Goal: Task Accomplishment & Management: Use online tool/utility

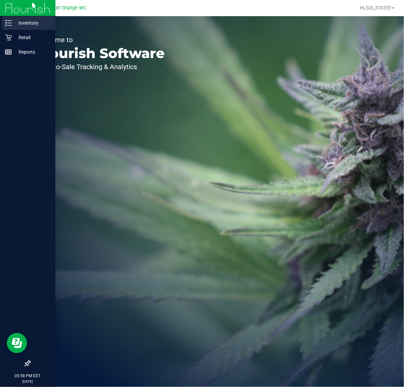
click at [31, 25] on p "Inventory" at bounding box center [32, 23] width 41 height 8
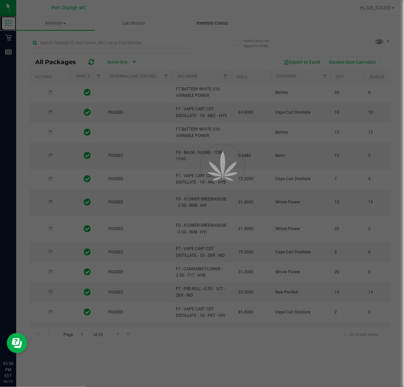
type input "[DATE]"
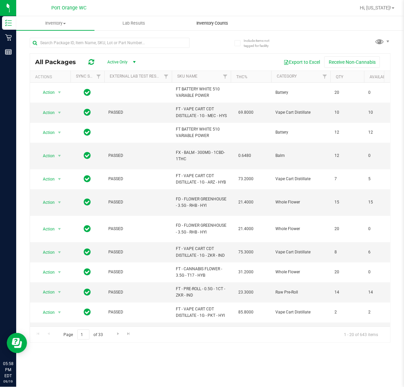
click at [217, 22] on span "Inventory Counts" at bounding box center [212, 23] width 50 height 6
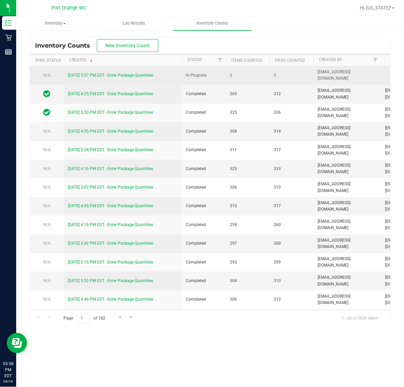
click at [144, 72] on div "[DATE] 5:57 PM EDT - Enter Package Quantities" at bounding box center [123, 75] width 110 height 6
click at [139, 77] on link "[DATE] 5:57 PM EDT - Enter Package Quantities" at bounding box center [110, 75] width 85 height 5
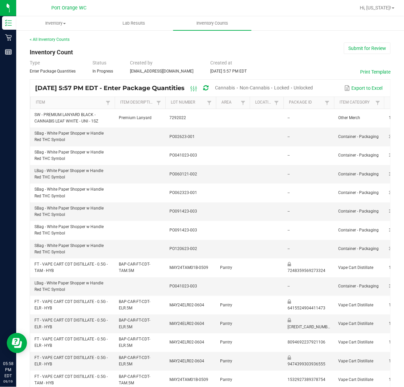
drag, startPoint x: 279, startPoint y: 83, endPoint x: 289, endPoint y: 74, distance: 14.1
click at [235, 85] on span "Cannabis" at bounding box center [225, 87] width 20 height 5
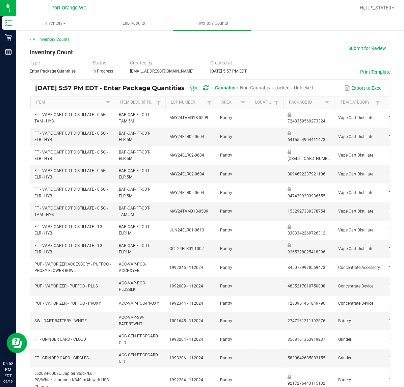
click at [314, 85] on span "Unlocked" at bounding box center [303, 87] width 19 height 5
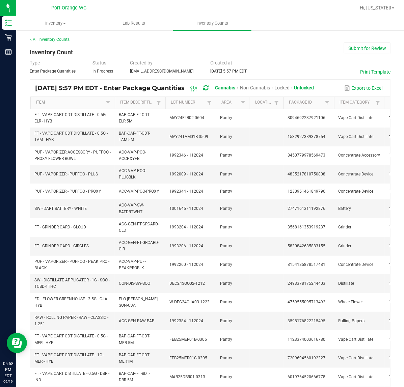
click at [86, 104] on link "Item" at bounding box center [70, 102] width 68 height 5
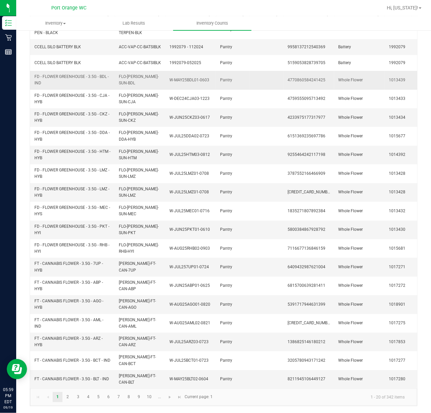
drag, startPoint x: 255, startPoint y: 391, endPoint x: 392, endPoint y: 77, distance: 342.2
click at [392, 77] on tr "FD - FLOWER GREENHOUSE - 3.5G - BDL - IND FLO-[PERSON_NAME]-SUN-BDL W-MAY25BDL0…" at bounding box center [309, 80] width 558 height 19
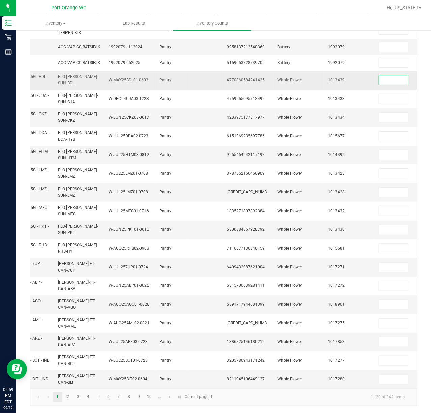
click at [396, 77] on input at bounding box center [393, 79] width 29 height 9
type input "5"
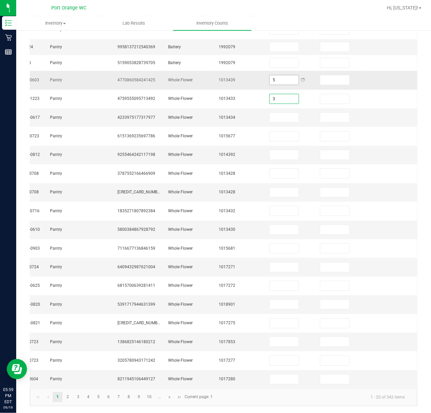
type input "3"
type input "2"
type input "6"
type input "14"
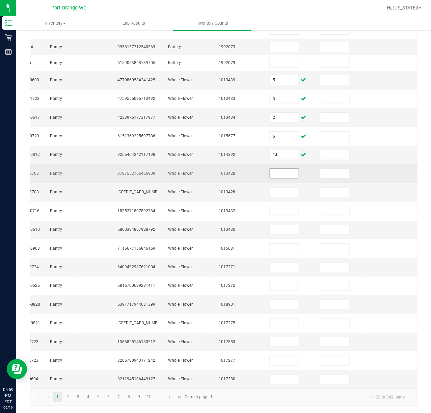
click at [275, 174] on input at bounding box center [284, 173] width 29 height 9
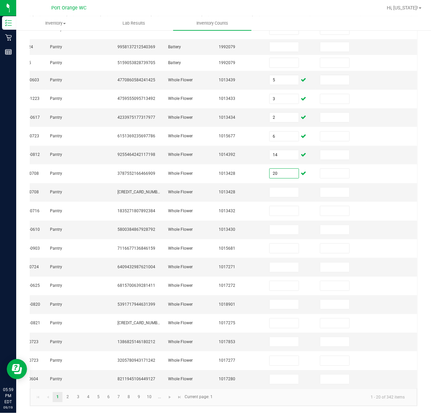
type input "20"
click at [276, 189] on input at bounding box center [284, 192] width 29 height 9
type input "11"
type input "6"
type input "15"
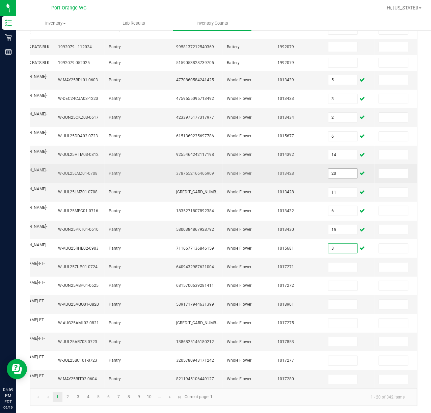
type input "3"
click at [348, 172] on input "20" at bounding box center [343, 173] width 29 height 9
type input "0"
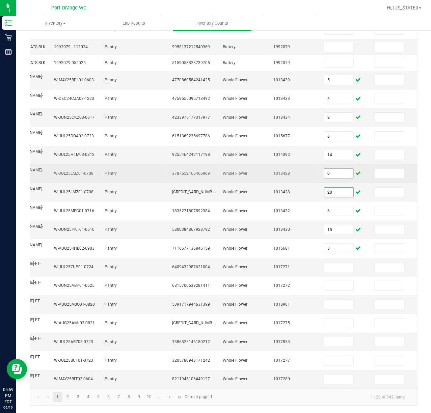
type input "20"
type input "11"
type input "6"
type input "15"
type input "3"
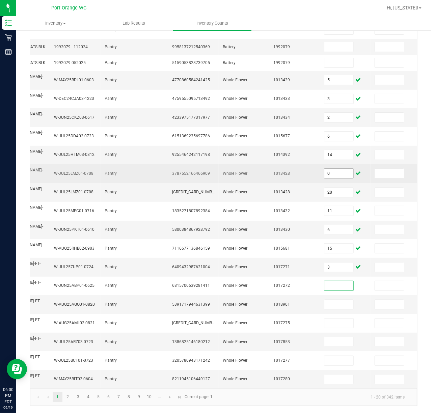
click at [343, 287] on input at bounding box center [339, 285] width 29 height 9
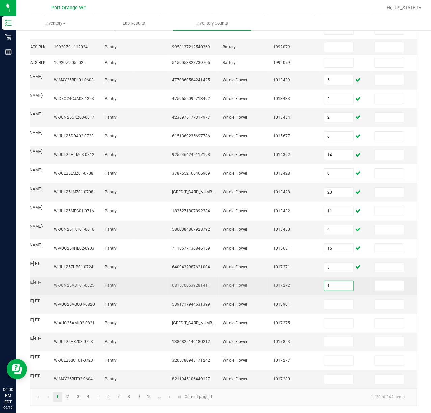
type input "1"
type input "4"
type input "1"
type input "17"
type input "12"
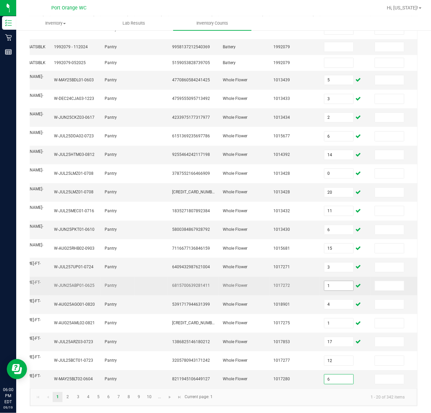
type input "6"
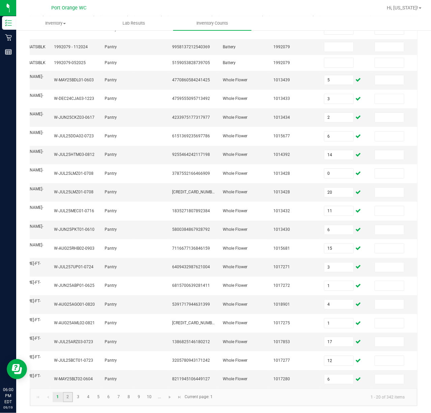
click at [66, 387] on link "2" at bounding box center [68, 397] width 10 height 10
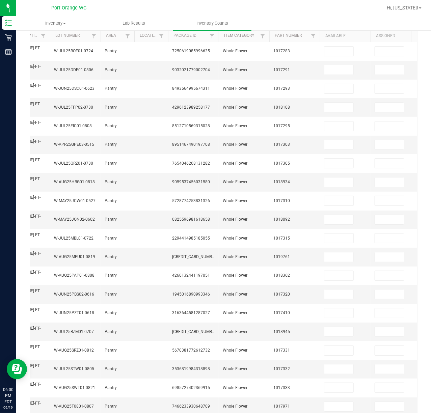
scroll to position [67, 0]
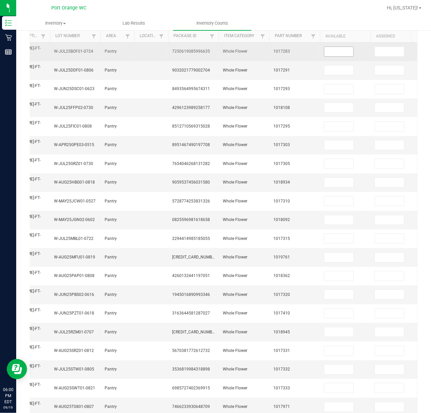
click at [344, 53] on input at bounding box center [339, 51] width 29 height 9
click at [349, 51] on input at bounding box center [339, 51] width 29 height 9
type input "16"
type input "14"
type input "18"
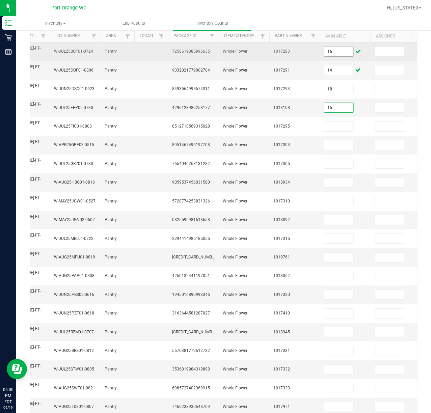
type input "15"
type input "17"
type input "4"
type input "1"
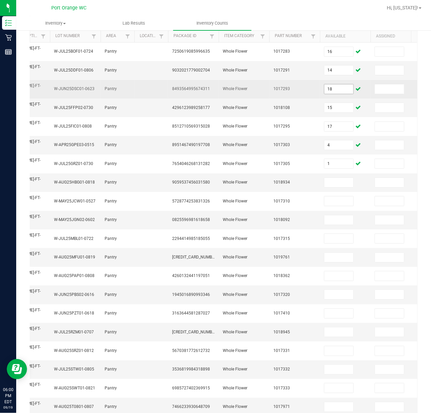
click at [340, 88] on input "18" at bounding box center [339, 88] width 29 height 9
type input "0"
type input "18"
type input "15"
type input "17"
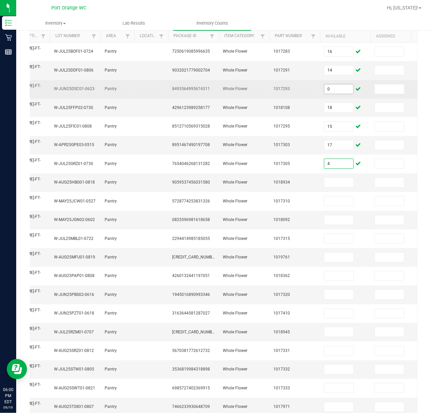
type input "4"
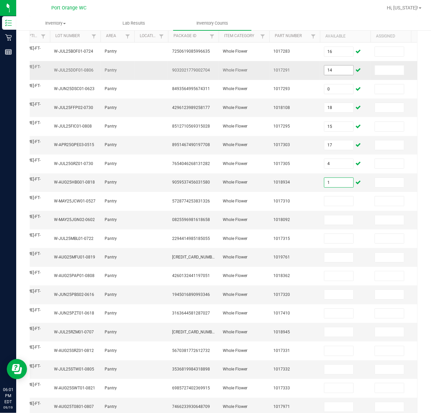
type input "1"
click at [338, 71] on input "14" at bounding box center [339, 70] width 29 height 9
click at [336, 73] on input "14" at bounding box center [339, 70] width 29 height 9
type input "16"
click at [342, 107] on input "18" at bounding box center [339, 107] width 29 height 9
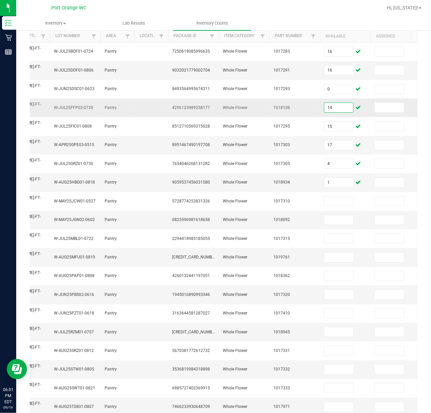
type input "14"
type input "18"
type input "15"
type input "17"
type input "4"
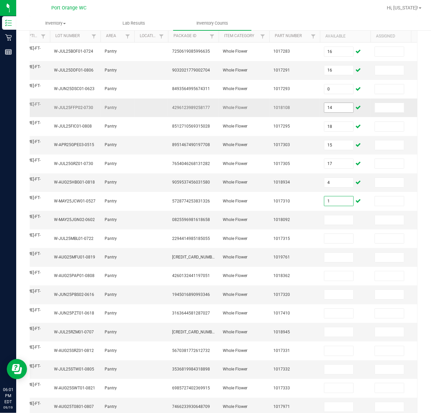
type input "1"
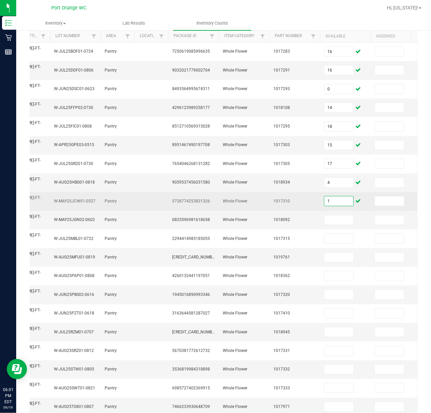
click at [355, 206] on td "1" at bounding box center [345, 201] width 51 height 19
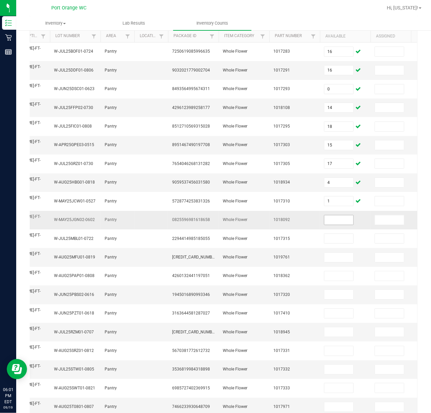
click at [343, 216] on input at bounding box center [339, 219] width 29 height 9
type input "12"
type input "16"
type input "20"
type input "1"
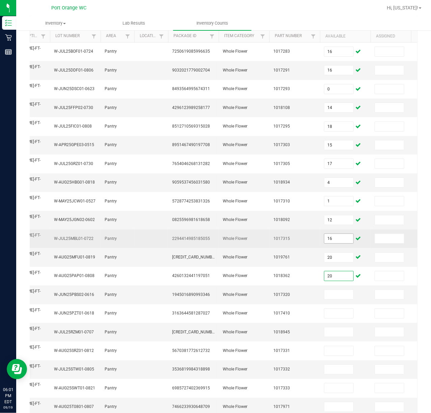
type input "20"
click at [343, 237] on input "16" at bounding box center [339, 238] width 29 height 9
type input "0"
type input "16"
type input "20"
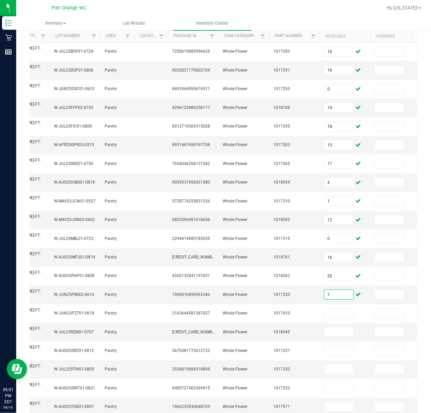
type input "1"
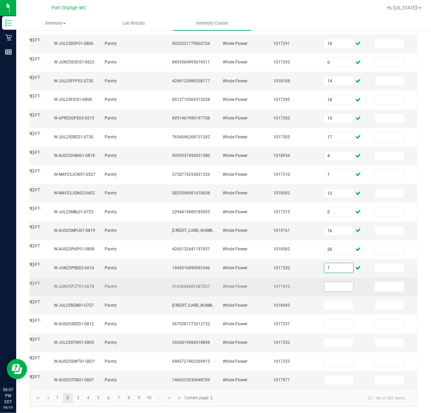
click at [342, 284] on input at bounding box center [339, 286] width 29 height 9
click at [346, 285] on input at bounding box center [339, 286] width 29 height 9
type input "11"
type input "6"
type input "4"
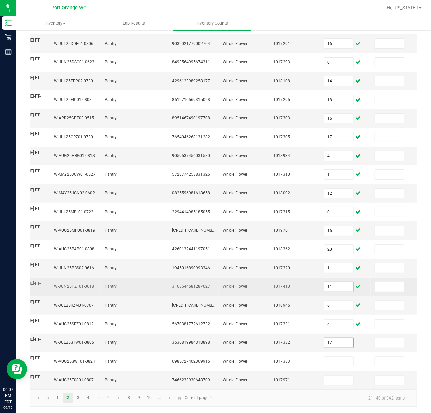
type input "17"
type input "11"
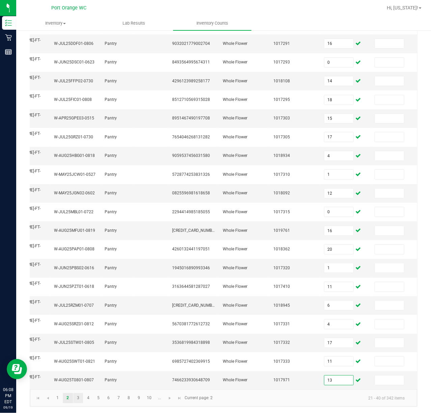
type input "13"
click at [80, 387] on link "3" at bounding box center [78, 398] width 10 height 10
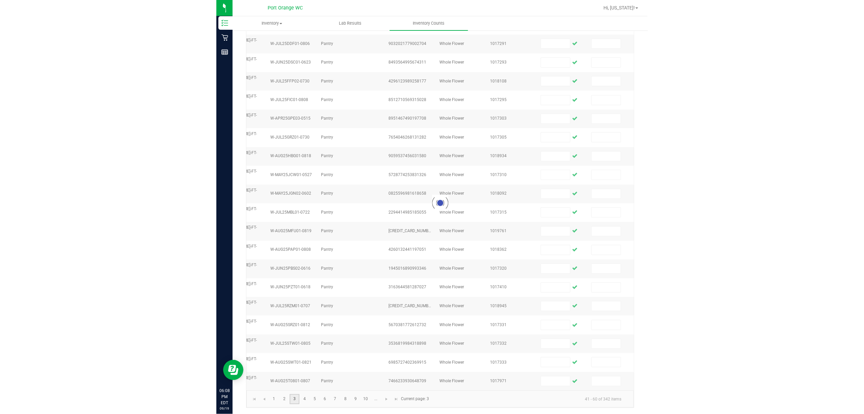
scroll to position [61, 0]
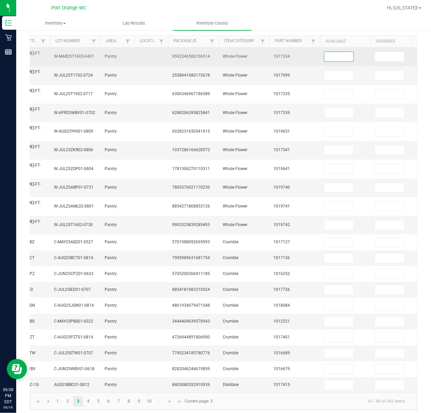
click at [334, 56] on input at bounding box center [339, 56] width 29 height 9
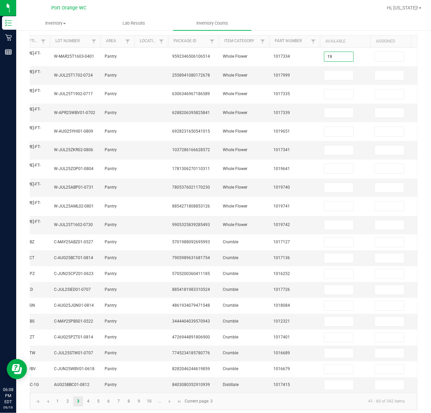
type input "19"
type input "2"
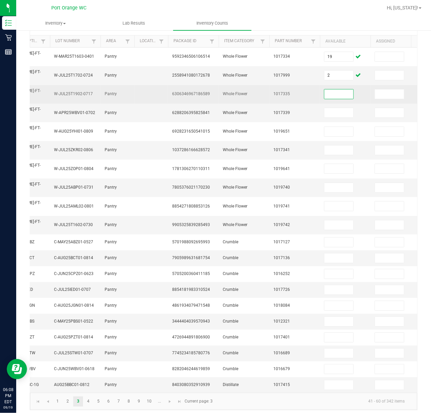
click at [341, 94] on input at bounding box center [339, 93] width 29 height 9
type input "19"
type input "1"
type input "8"
type input "13"
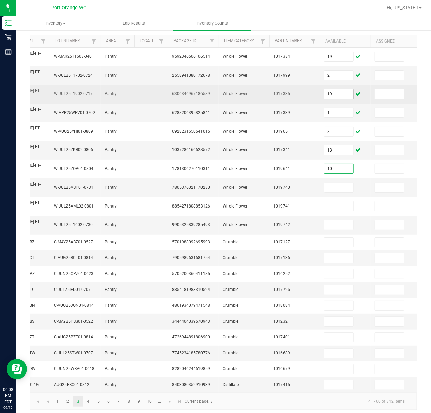
type input "10"
type input "14"
type input "20"
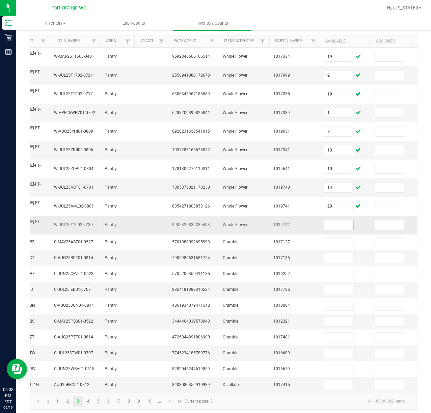
click at [344, 221] on input at bounding box center [339, 225] width 29 height 9
type input "13"
type input "6"
type input "3"
type input "4"
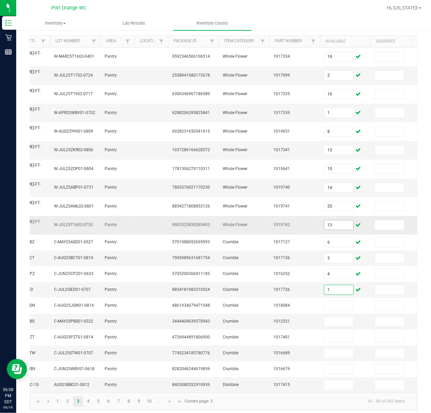
type input "1"
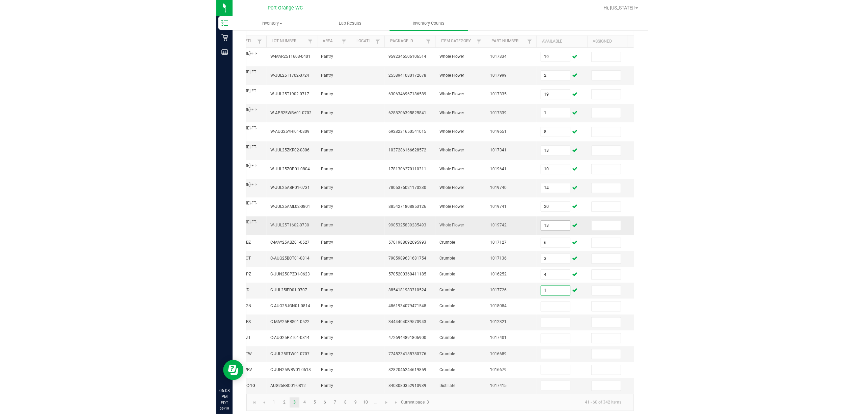
scroll to position [44, 0]
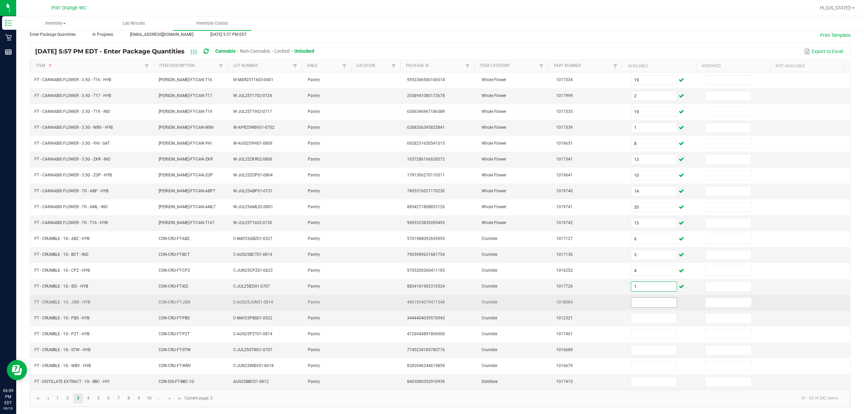
click at [404, 300] on input at bounding box center [654, 301] width 46 height 9
type input "3"
type input "5"
type input "6"
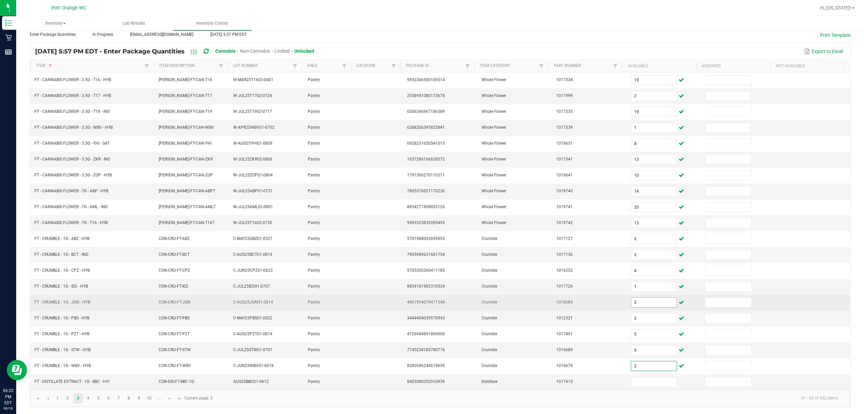
type input "2"
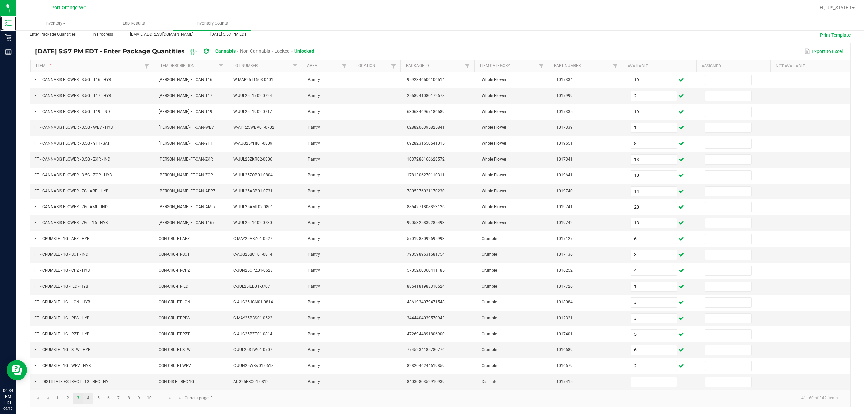
click at [88, 387] on link "4" at bounding box center [88, 398] width 10 height 10
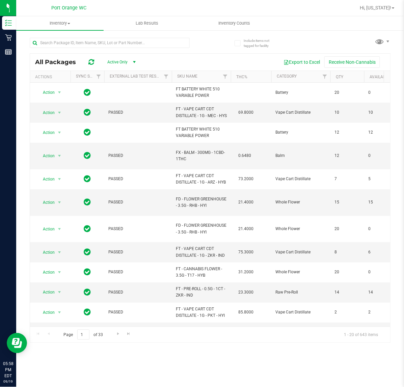
click at [210, 78] on th "SKU Name" at bounding box center [201, 77] width 59 height 12
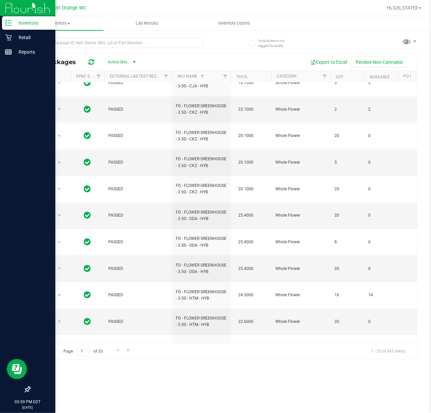
scroll to position [156, 0]
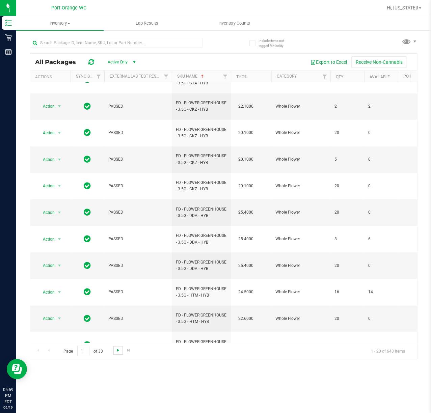
click at [115, 167] on span "Go to the next page" at bounding box center [117, 350] width 5 height 5
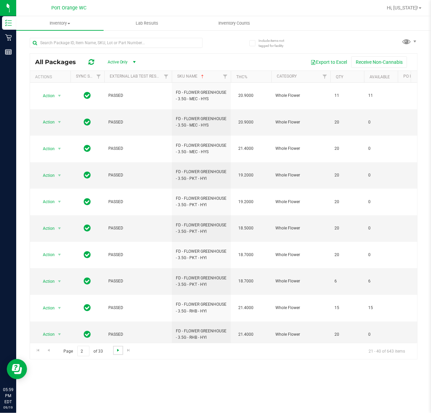
click at [116, 167] on span "Go to the next page" at bounding box center [117, 350] width 5 height 5
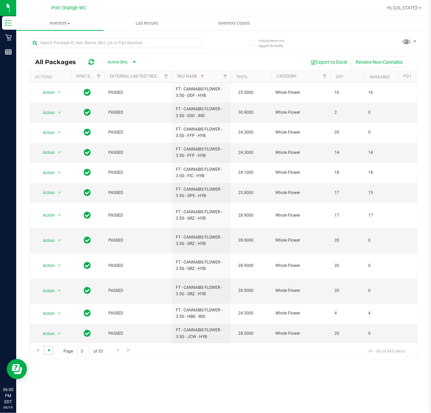
click at [48, 167] on span "Go to the previous page" at bounding box center [48, 350] width 5 height 5
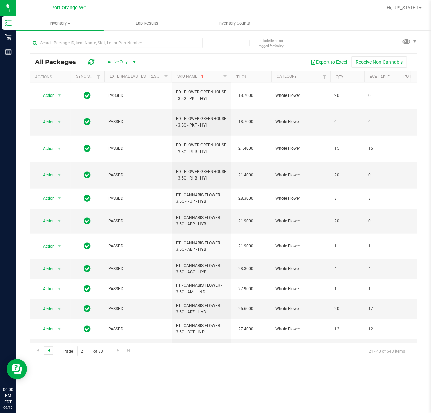
scroll to position [160, 0]
click at [118, 167] on span "Go to the next page" at bounding box center [117, 350] width 5 height 5
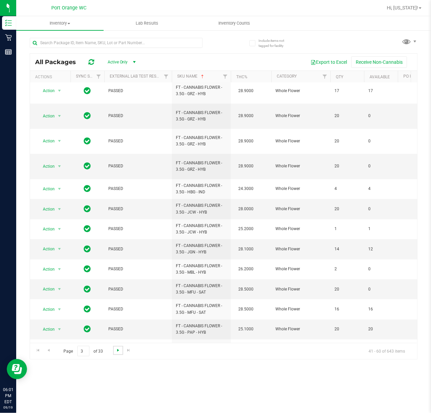
scroll to position [149, 0]
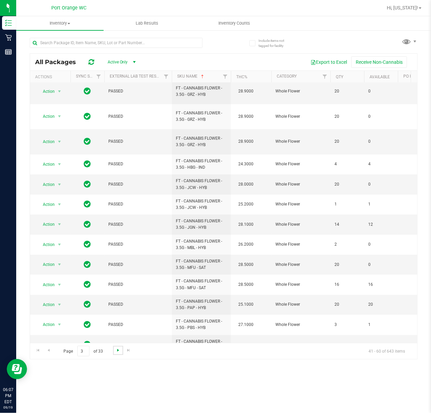
click at [118, 167] on span "Go to the next page" at bounding box center [117, 350] width 5 height 5
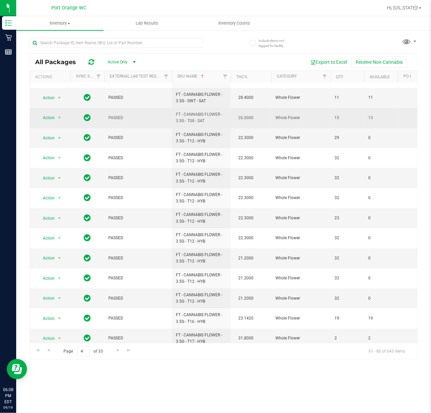
scroll to position [149, 0]
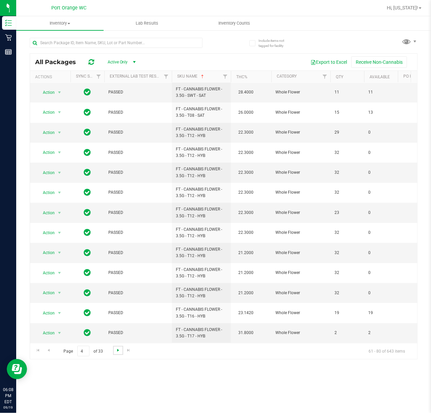
click at [118, 167] on span "Go to the next page" at bounding box center [117, 350] width 5 height 5
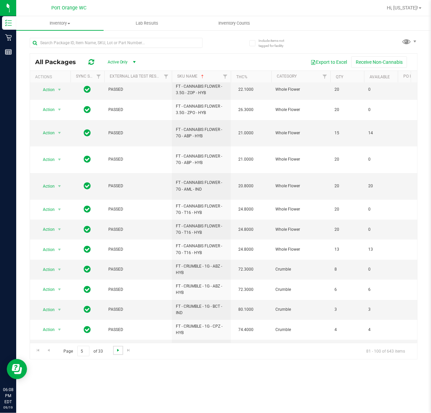
scroll to position [160, 0]
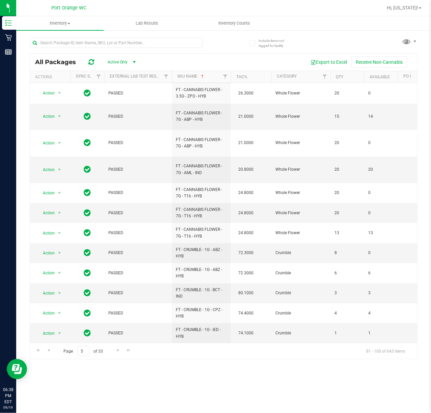
click at [310, 167] on div "Page 5 of 33 81 - 100 of 643 items" at bounding box center [223, 351] width 387 height 16
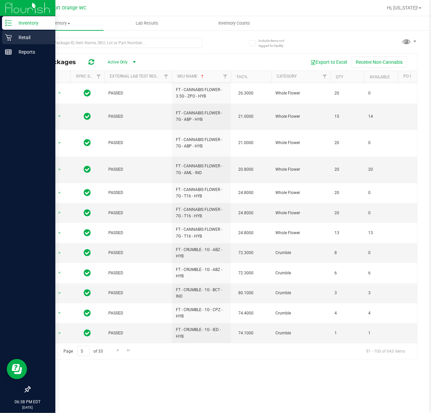
click at [8, 37] on icon at bounding box center [8, 37] width 7 height 7
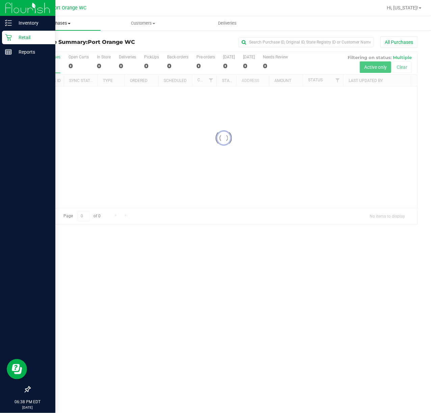
click at [72, 20] on span "Purchases" at bounding box center [58, 23] width 84 height 6
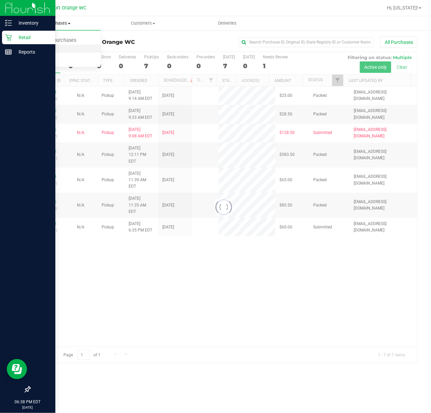
click at [46, 49] on span "Fulfillment" at bounding box center [37, 49] width 42 height 6
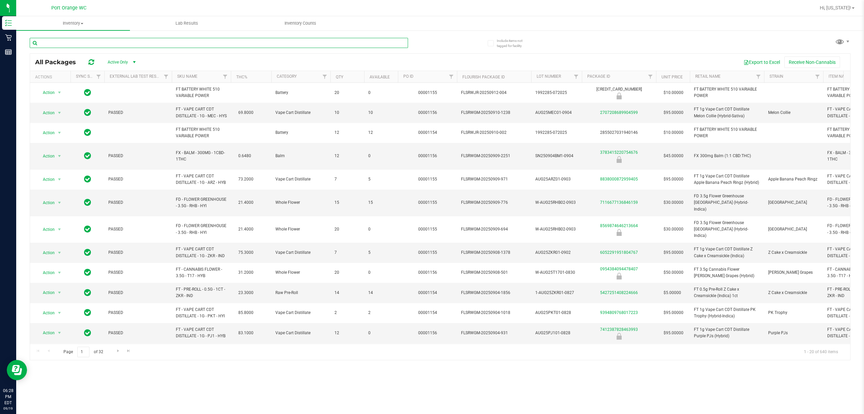
click at [181, 45] on input "text" at bounding box center [219, 43] width 379 height 10
type input "aml"
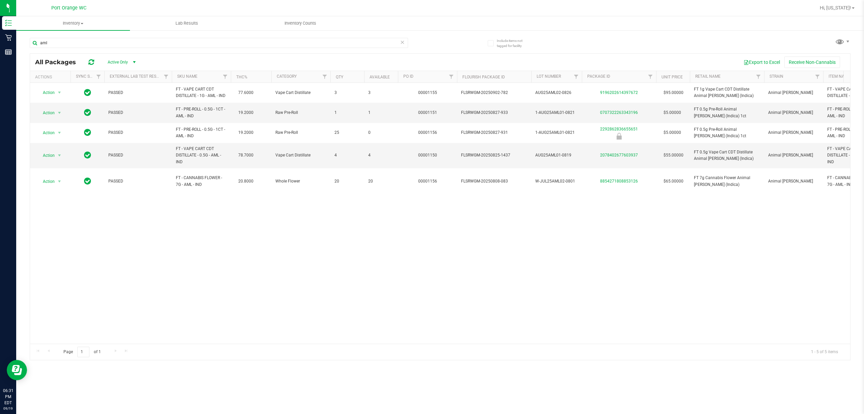
click at [521, 290] on div "Action Action Global inventory Package audit log Print package label Print prod…" at bounding box center [440, 213] width 821 height 261
